Goal: Browse casually: Explore the website without a specific task or goal

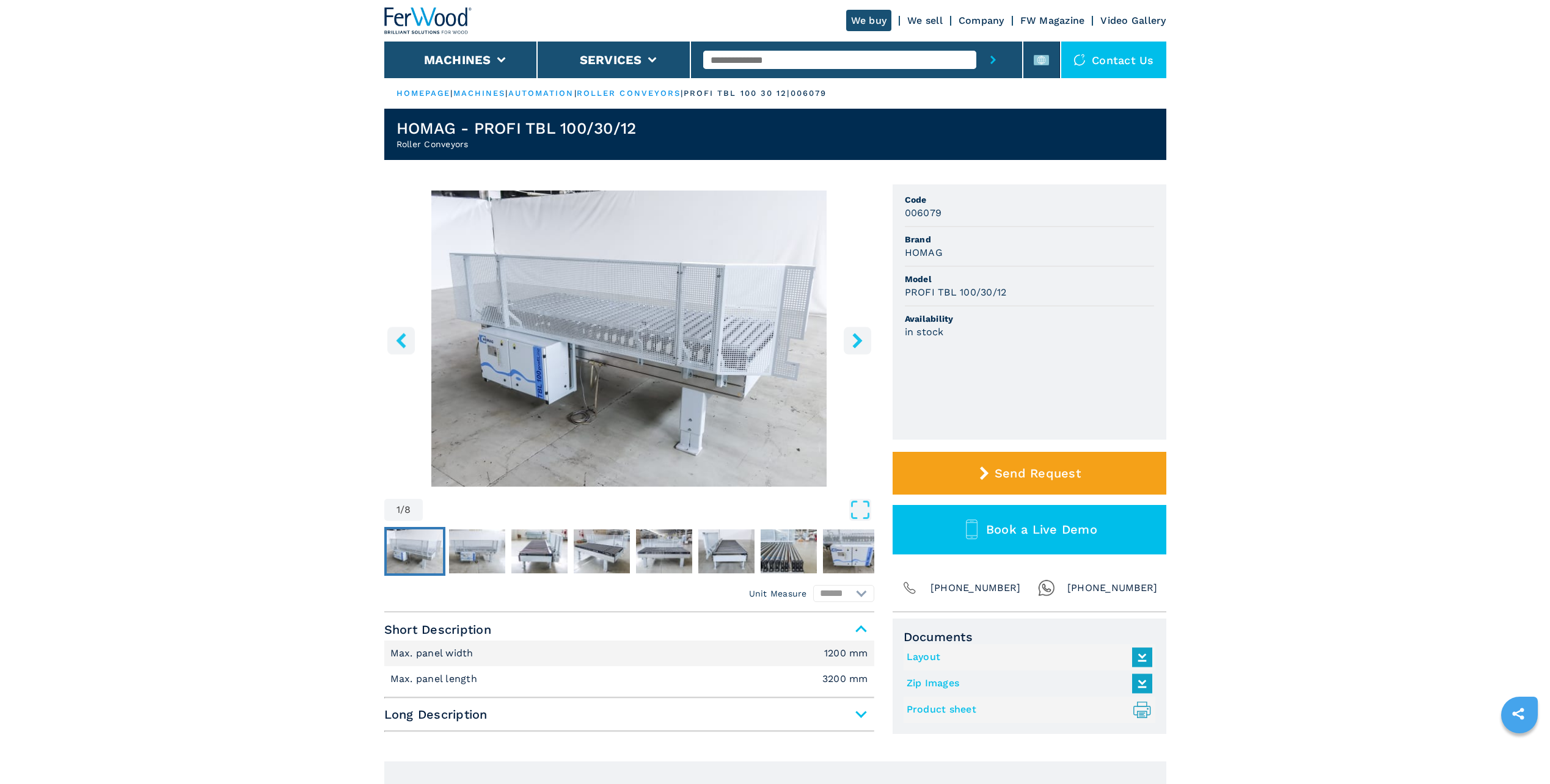
click at [854, 337] on icon "right-button" at bounding box center [857, 341] width 10 height 16
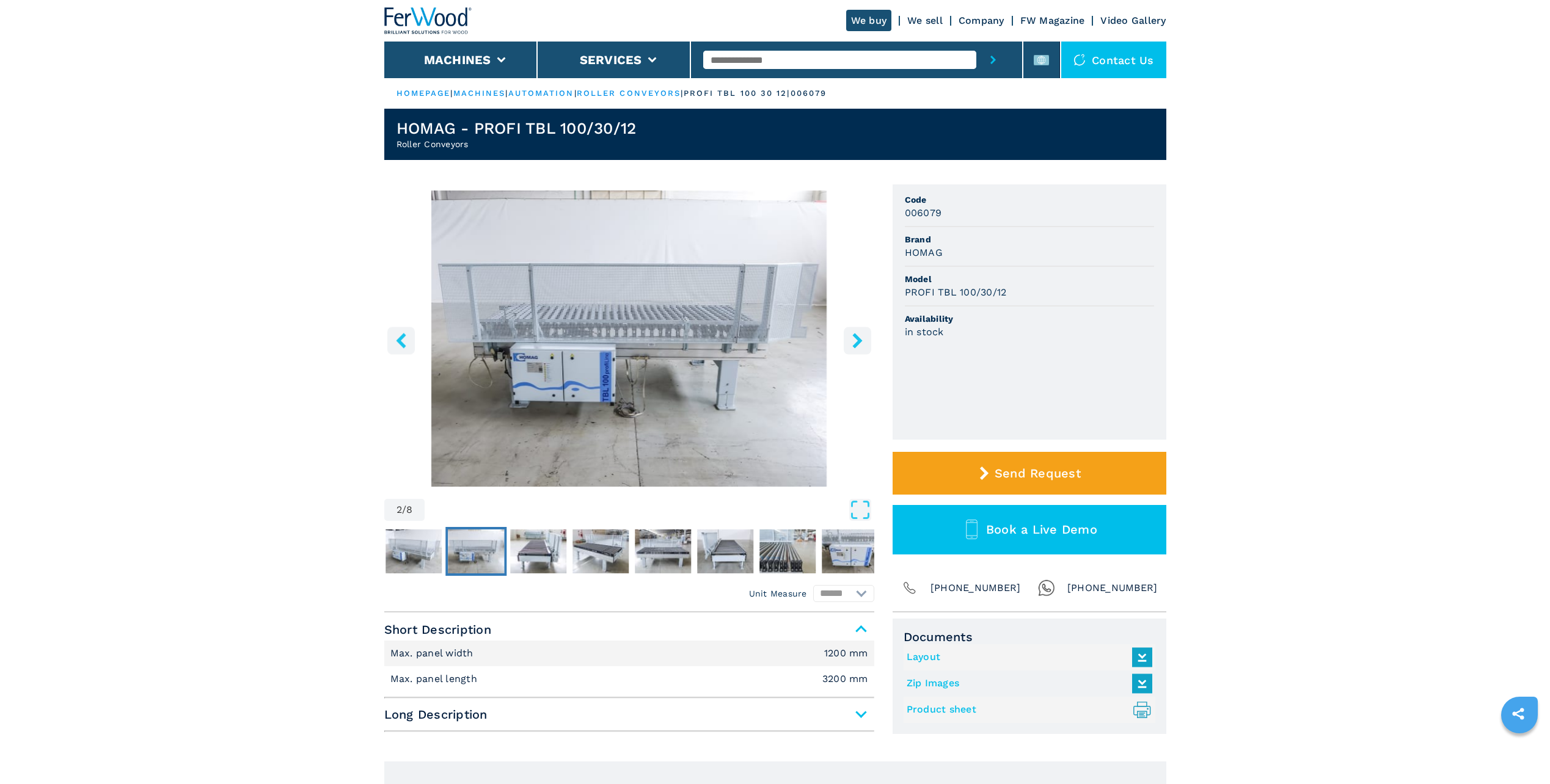
click at [854, 337] on icon "right-button" at bounding box center [857, 341] width 10 height 16
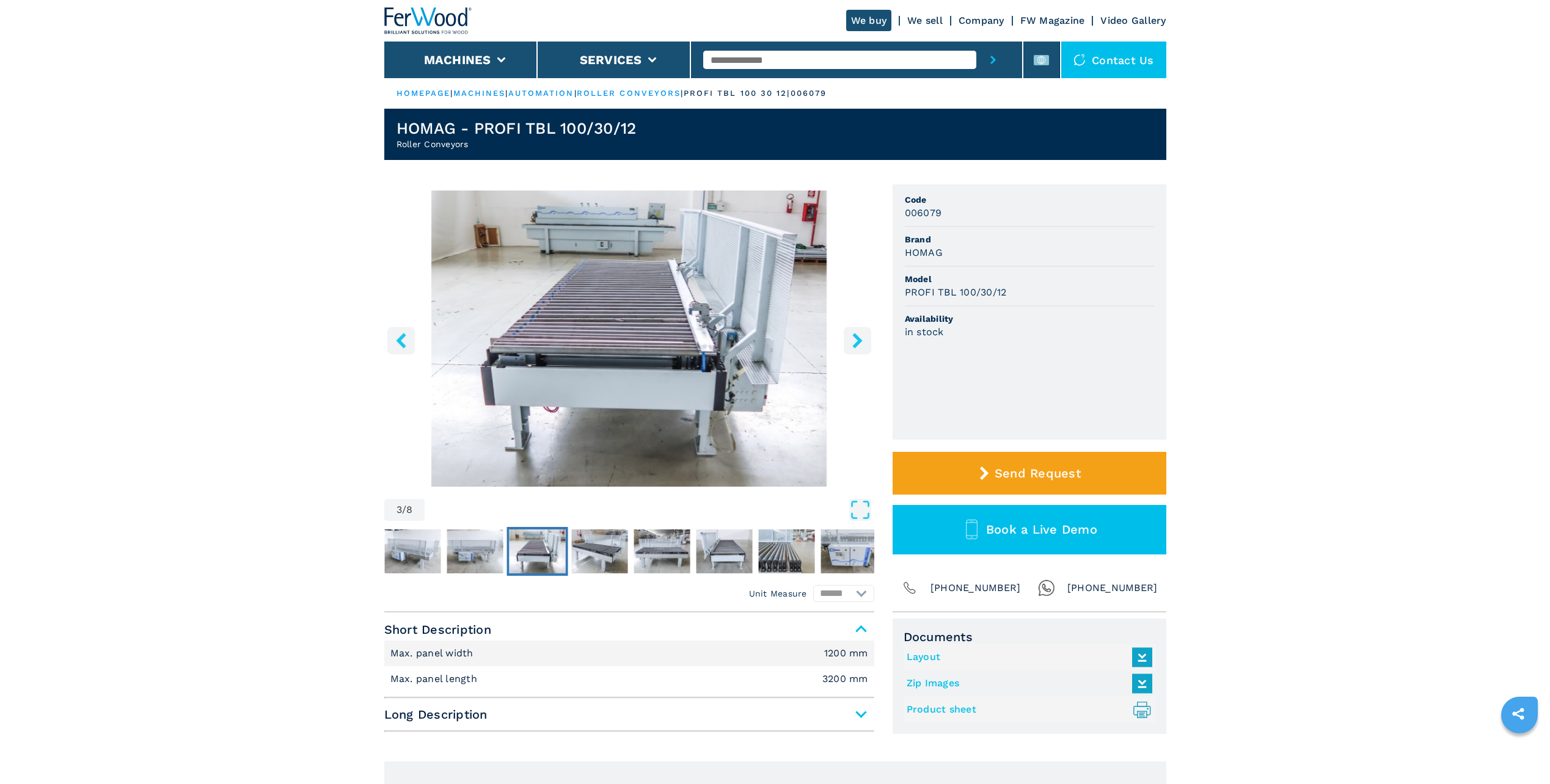
click at [854, 337] on icon "right-button" at bounding box center [857, 341] width 10 height 16
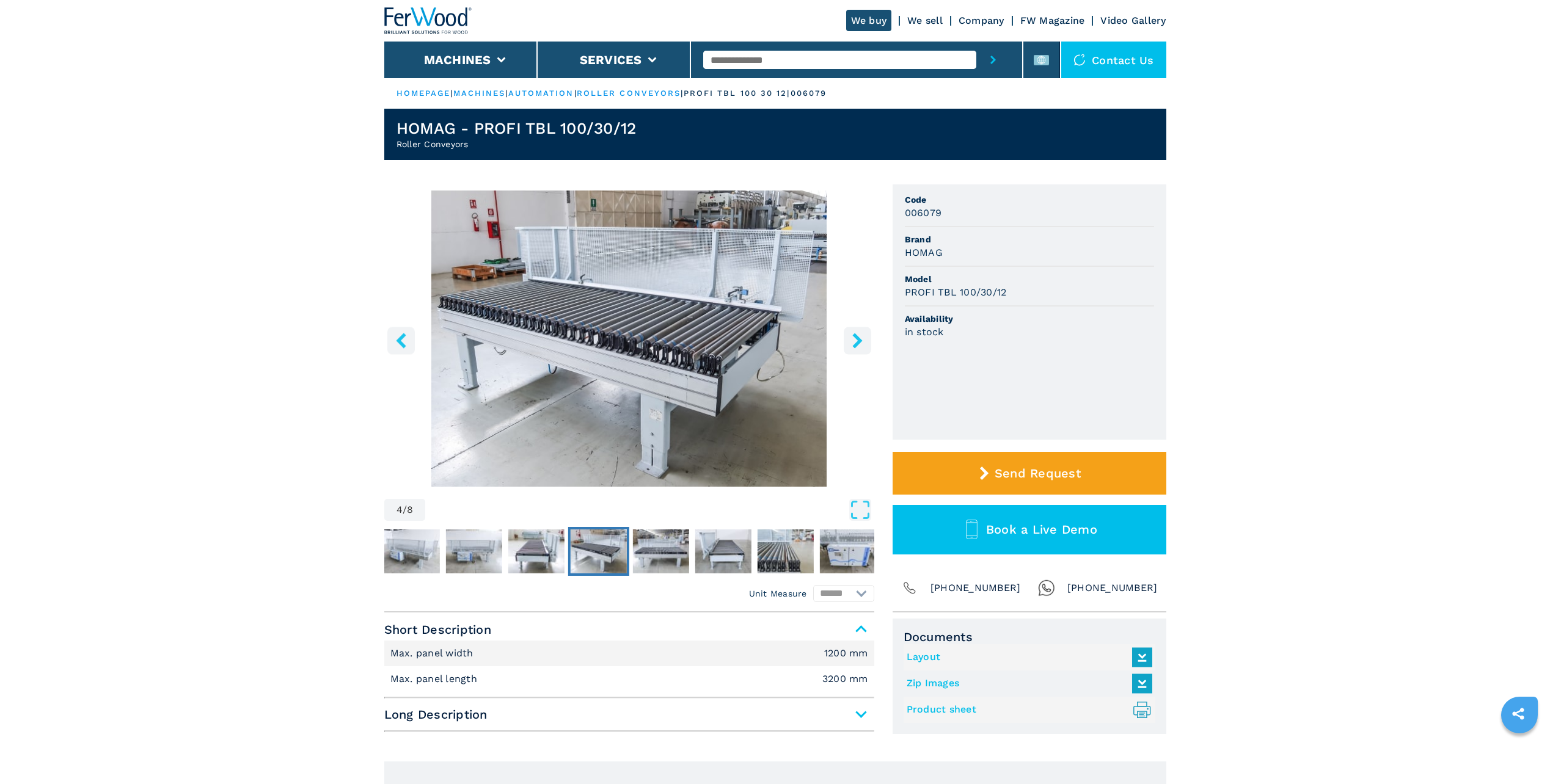
click at [854, 337] on icon "right-button" at bounding box center [857, 341] width 10 height 16
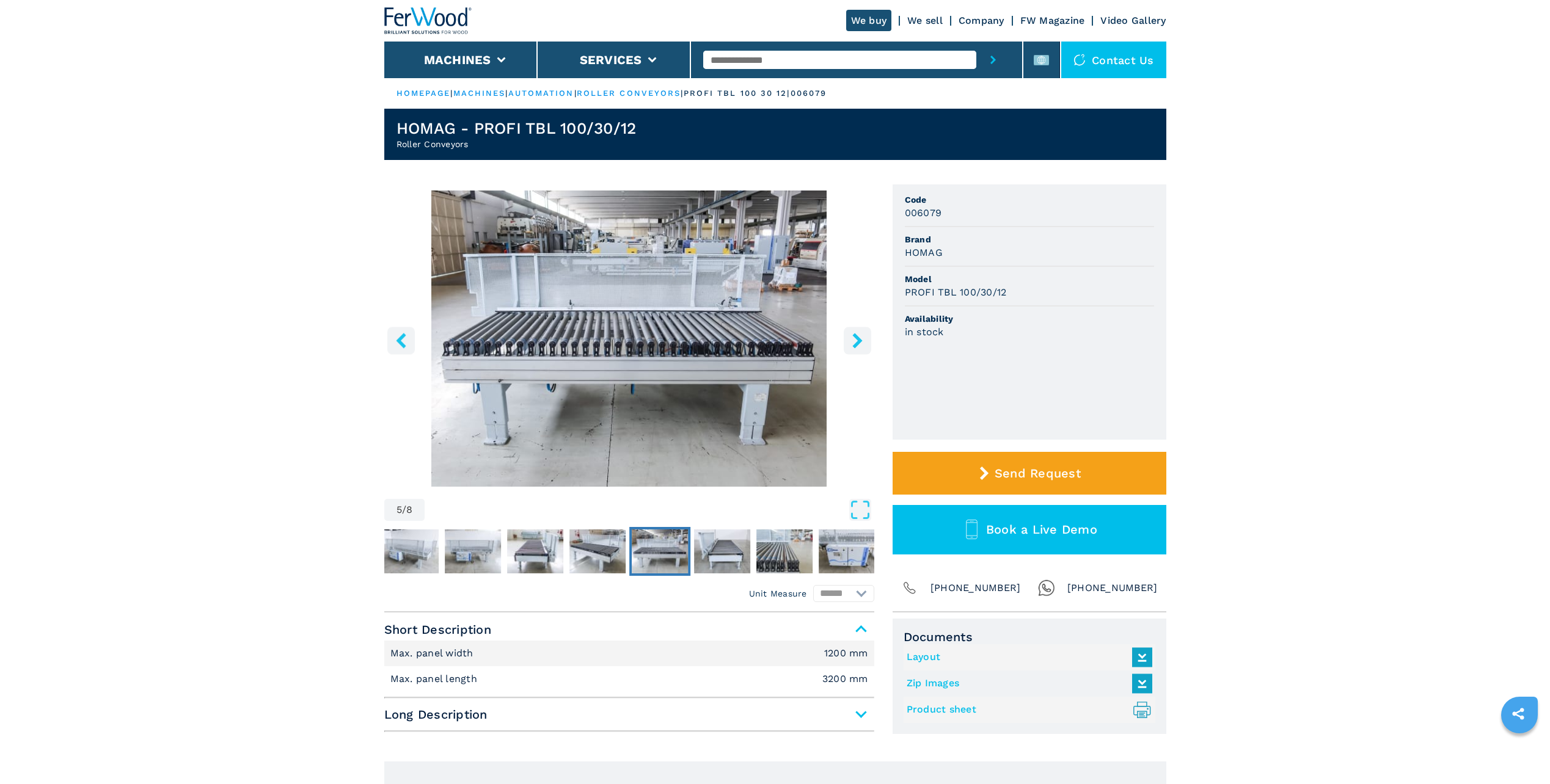
click at [854, 337] on icon "right-button" at bounding box center [857, 341] width 10 height 16
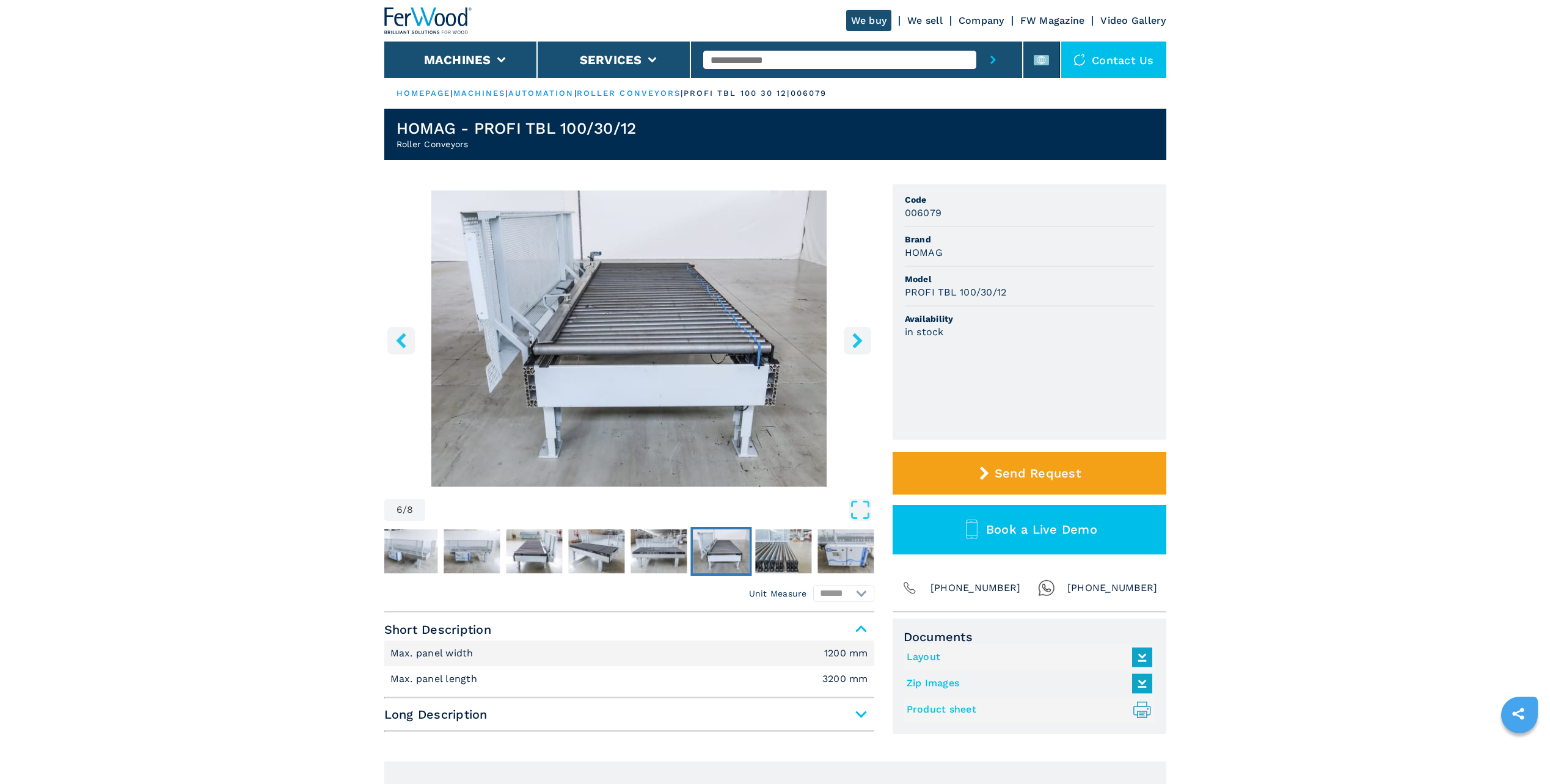
click at [854, 337] on icon "right-button" at bounding box center [857, 341] width 10 height 16
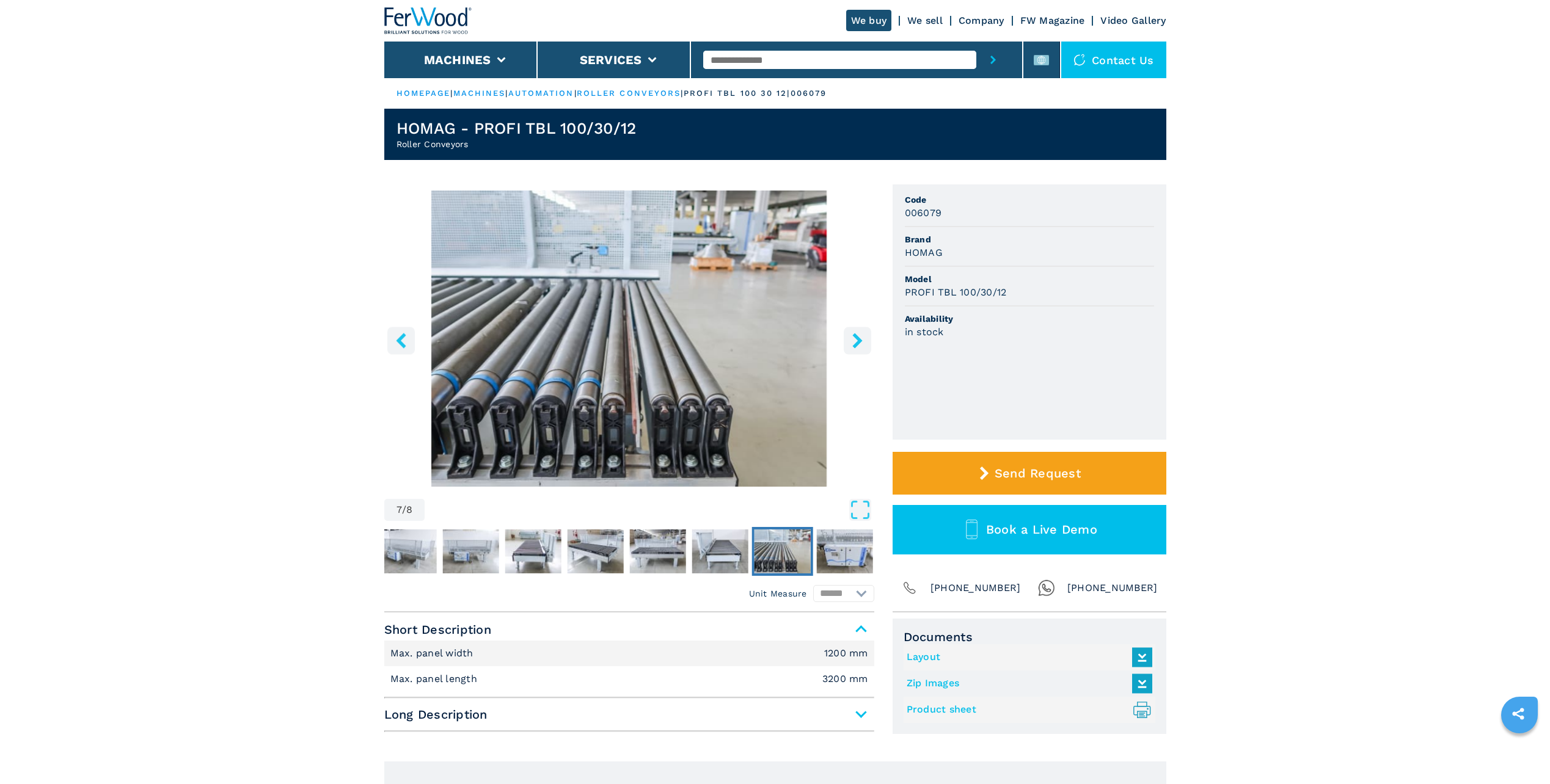
click at [854, 337] on icon "right-button" at bounding box center [857, 341] width 10 height 16
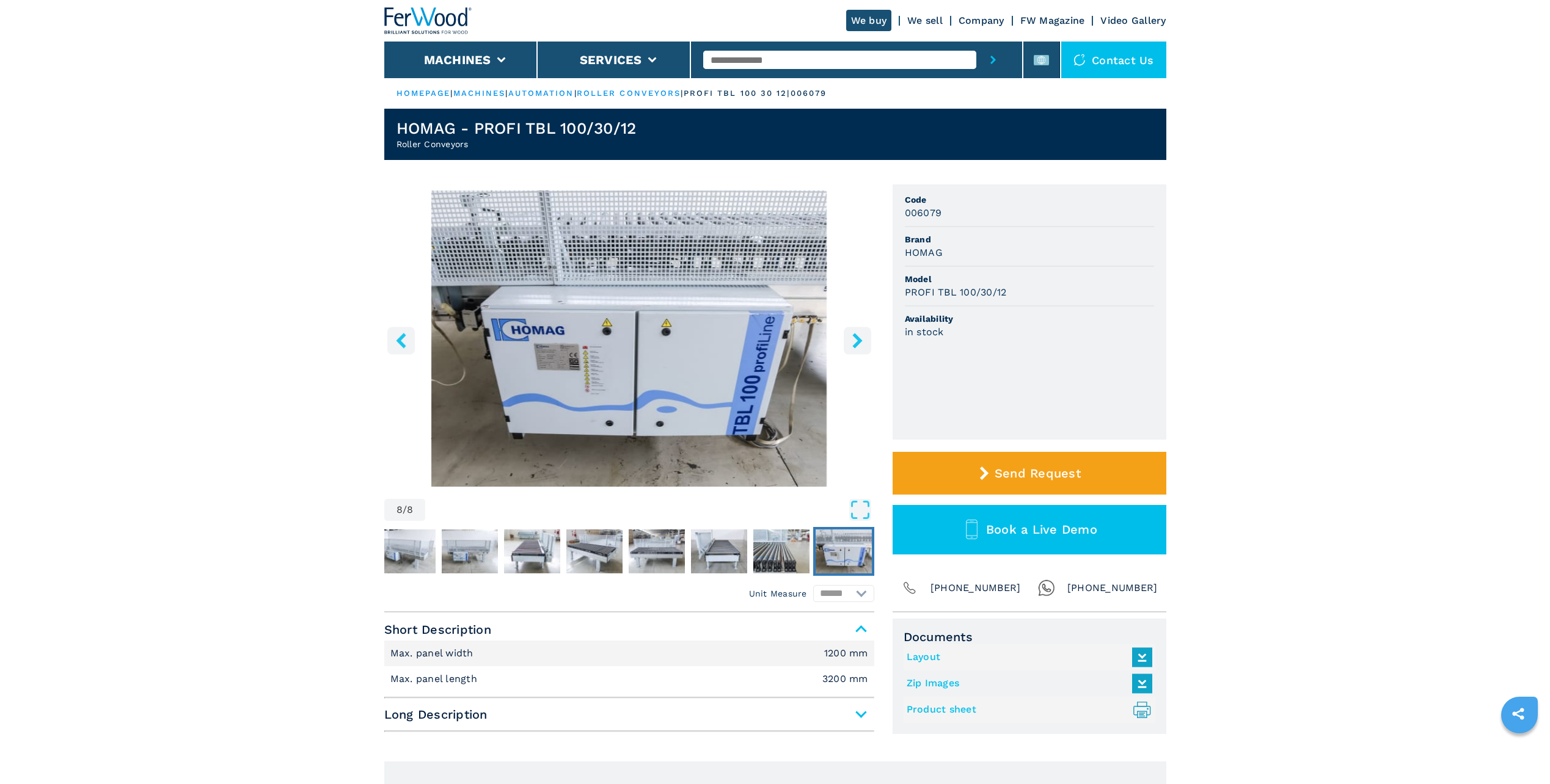
click at [854, 337] on icon "right-button" at bounding box center [857, 341] width 10 height 16
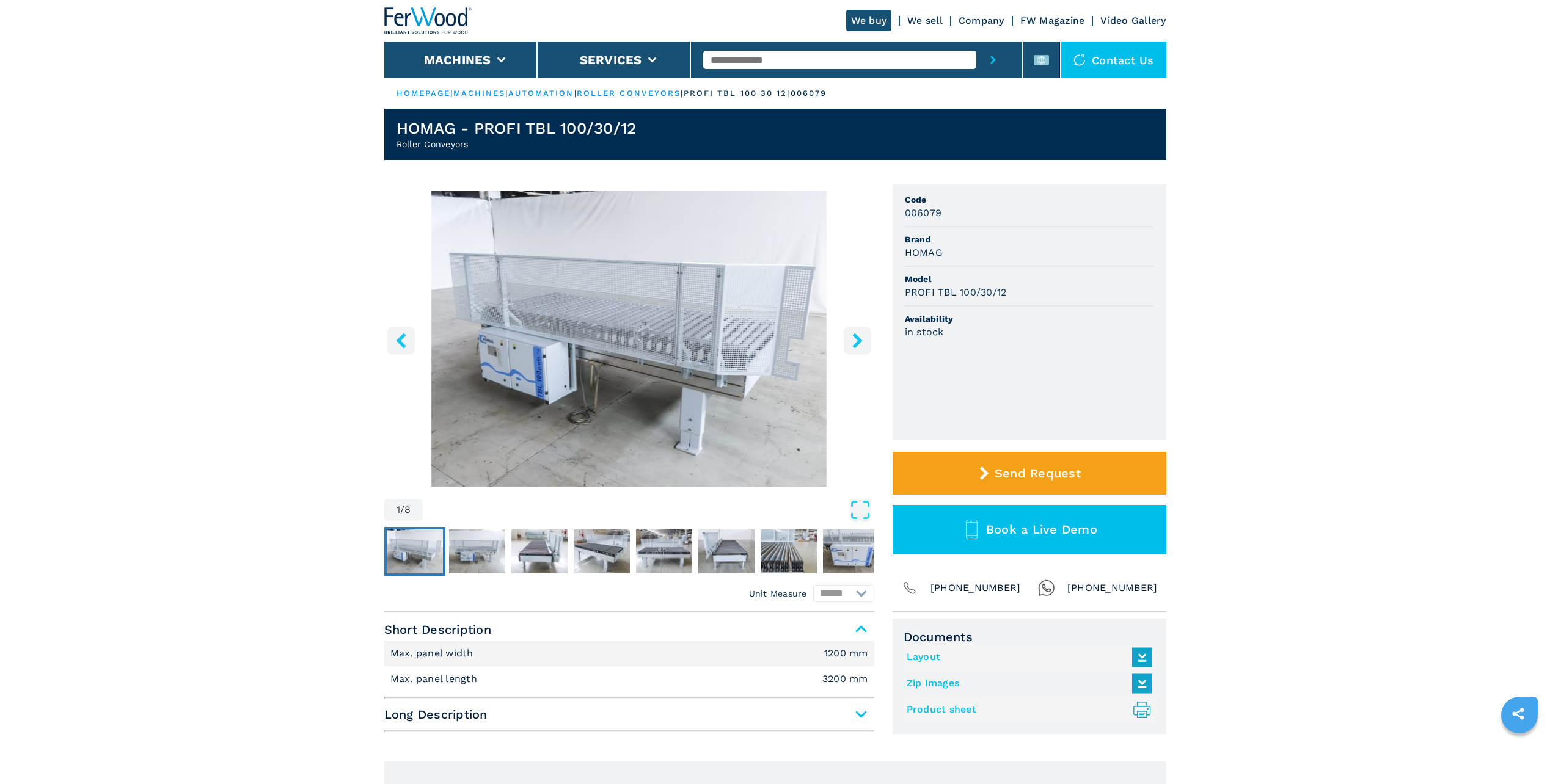
click at [854, 337] on icon "right-button" at bounding box center [857, 341] width 10 height 16
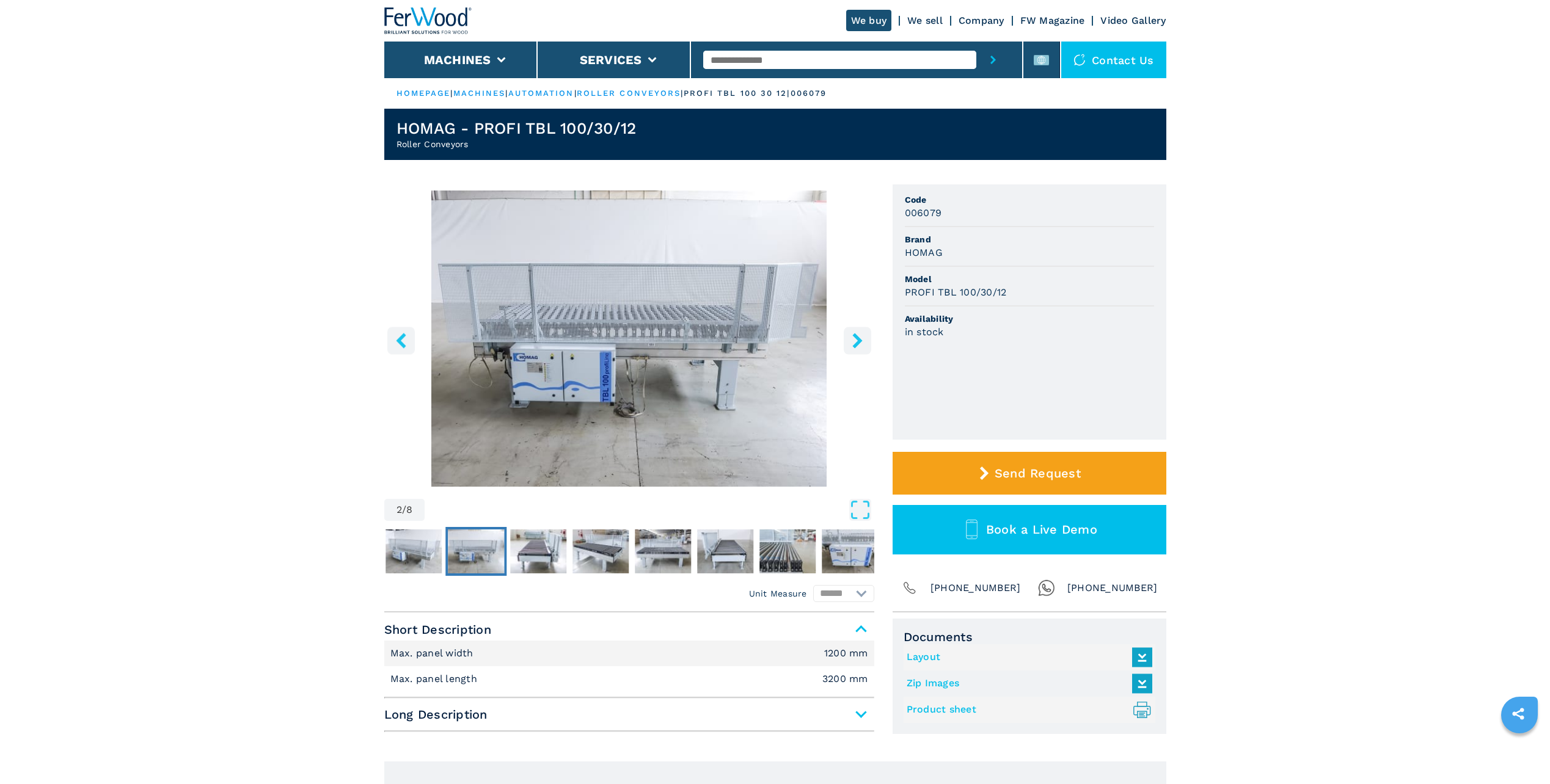
click at [854, 337] on icon "right-button" at bounding box center [857, 341] width 10 height 16
